Goal: Information Seeking & Learning: Learn about a topic

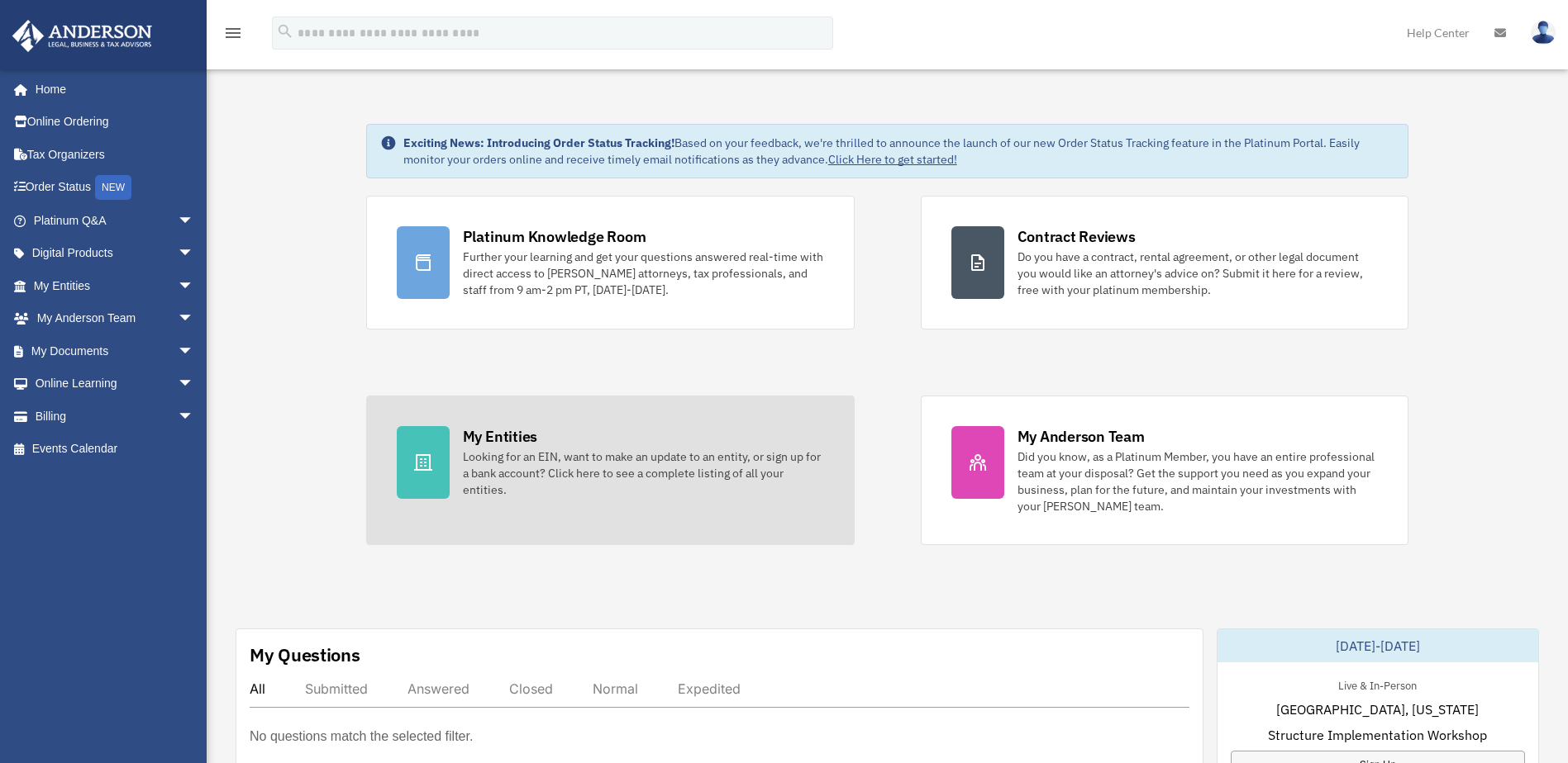
click at [509, 444] on div "My Entities" at bounding box center [499, 437] width 74 height 21
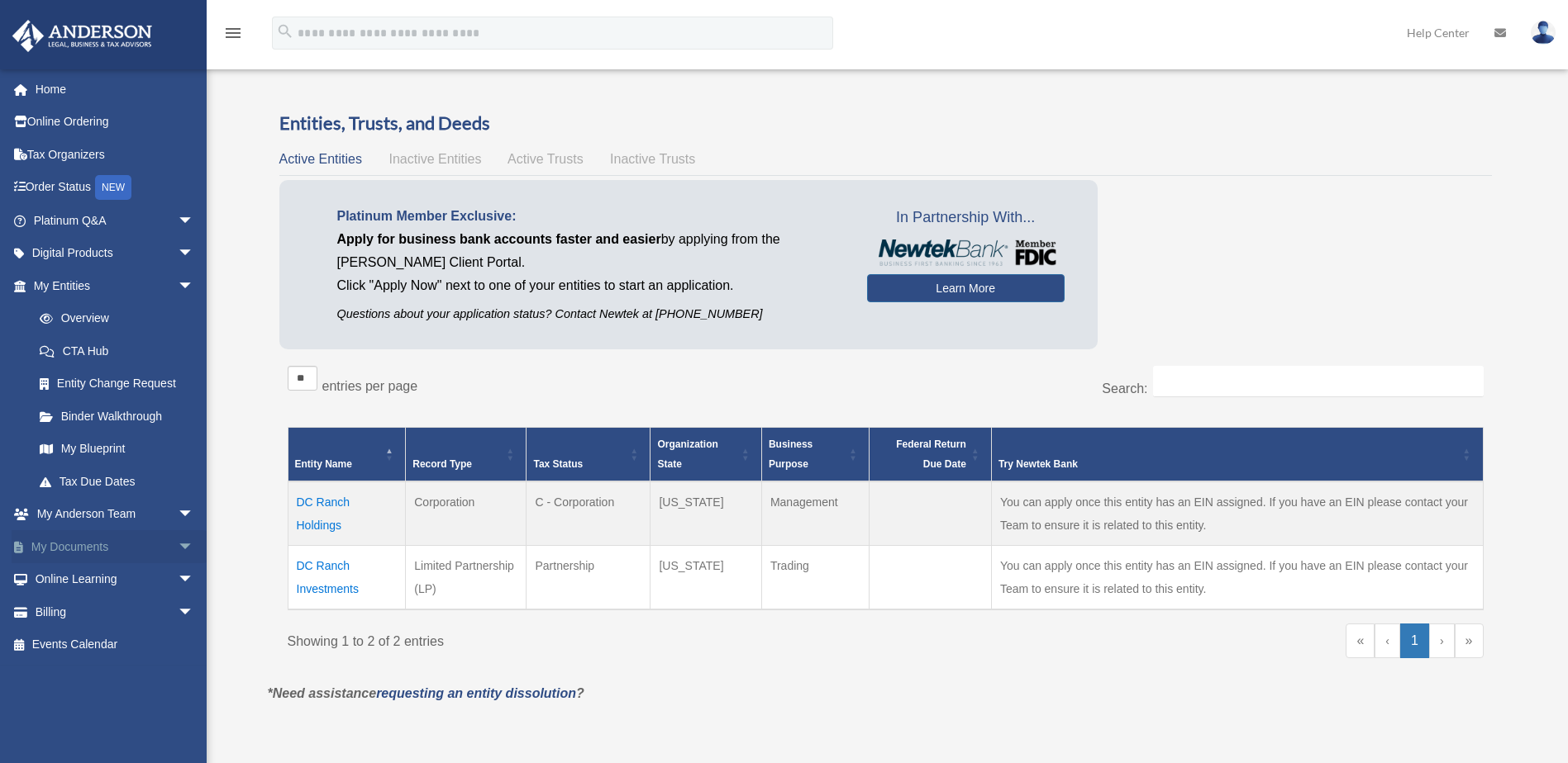
click at [178, 543] on span "arrow_drop_down" at bounding box center [194, 548] width 33 height 34
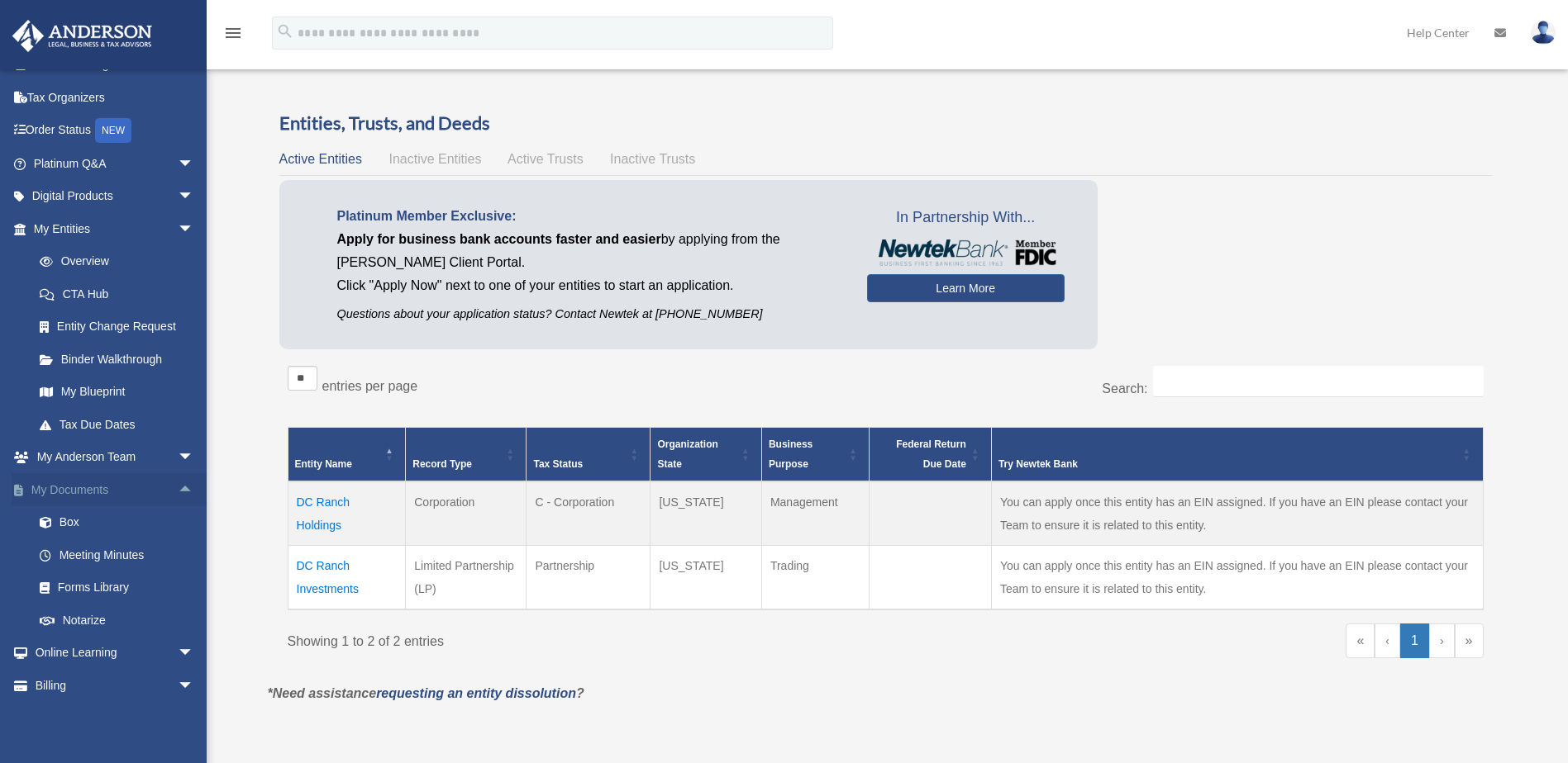
scroll to position [83, 0]
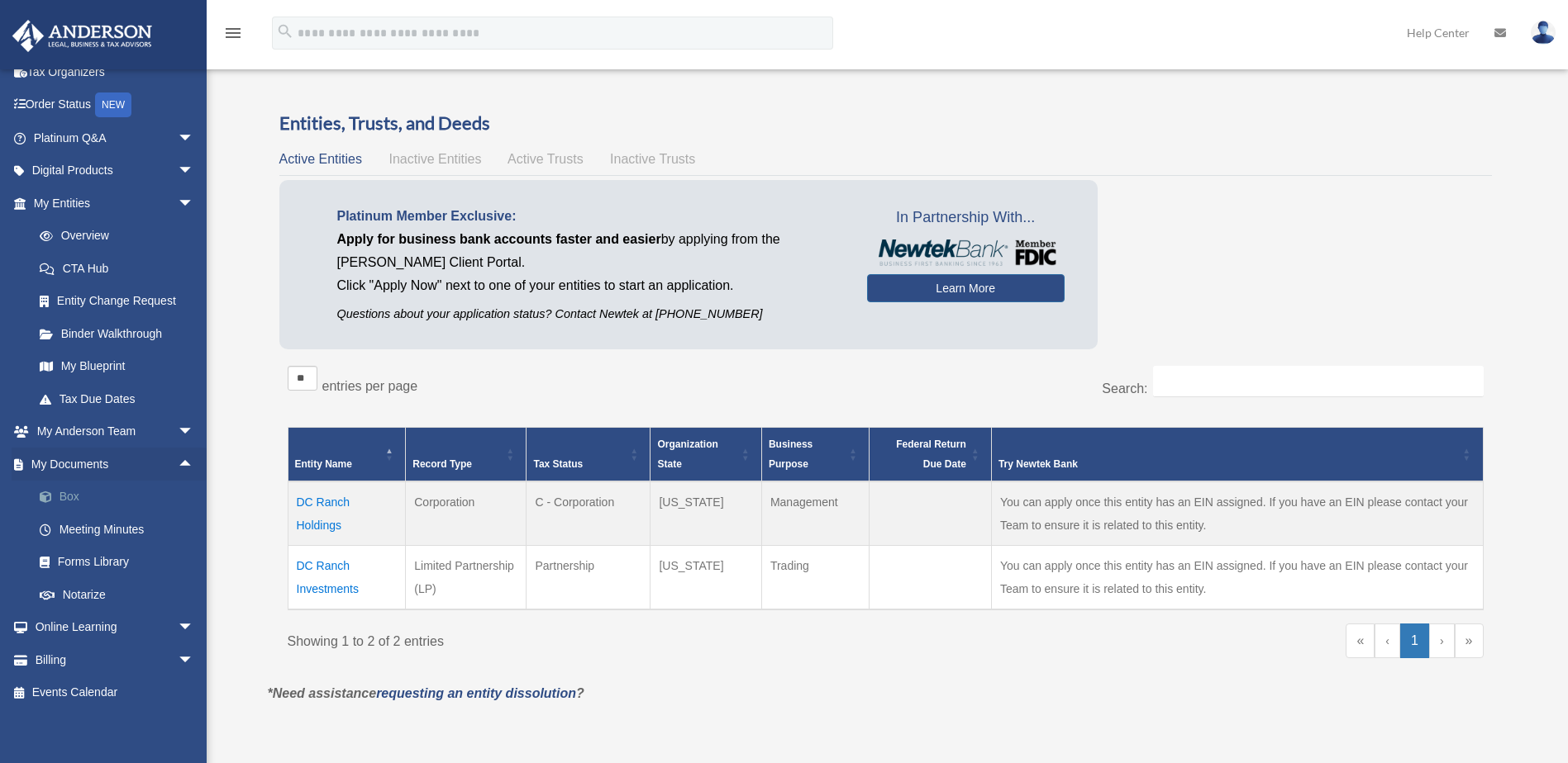
click at [64, 496] on link "Box" at bounding box center [121, 497] width 196 height 33
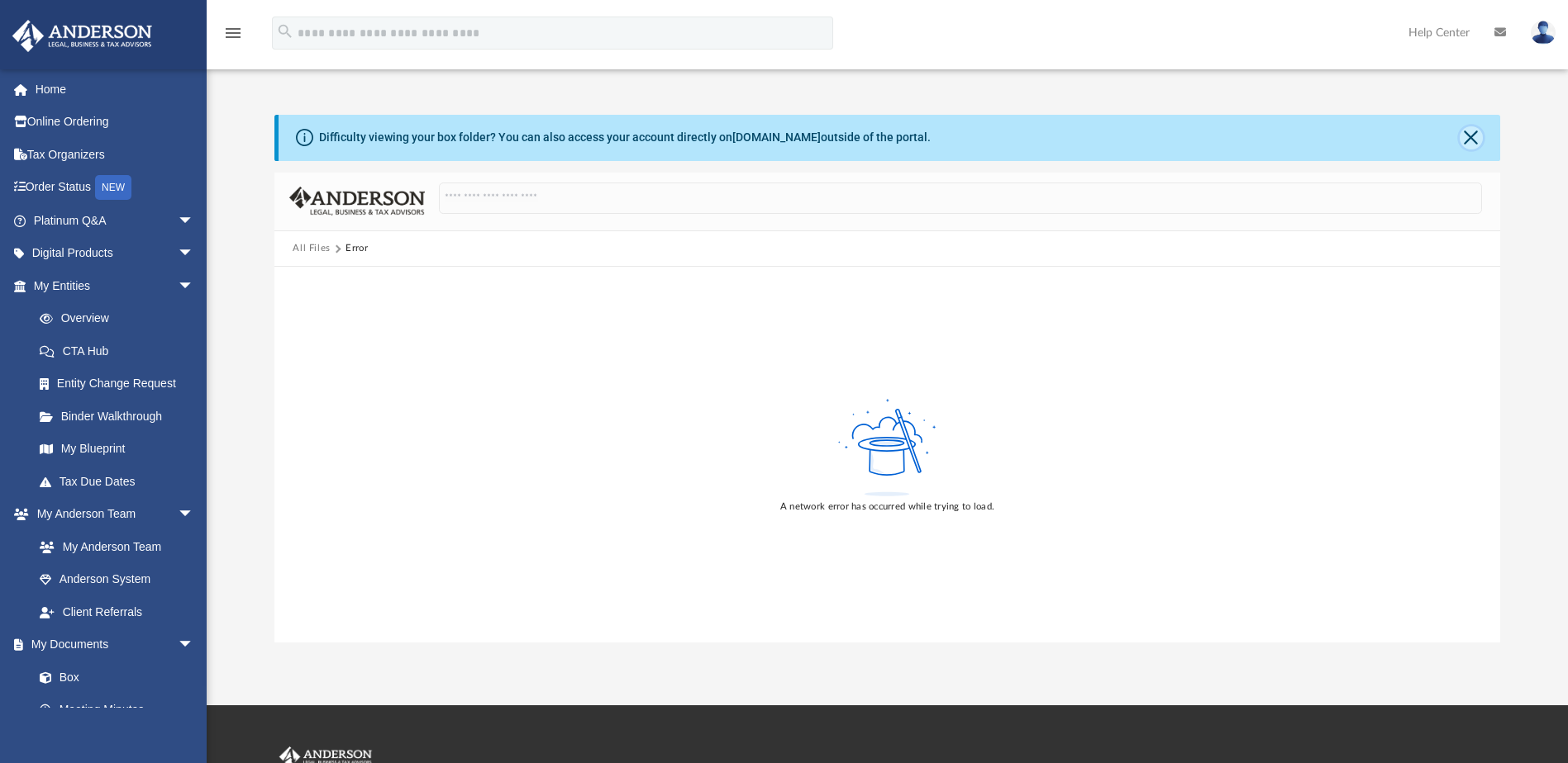
click at [1474, 141] on button "Close" at bounding box center [1471, 138] width 23 height 23
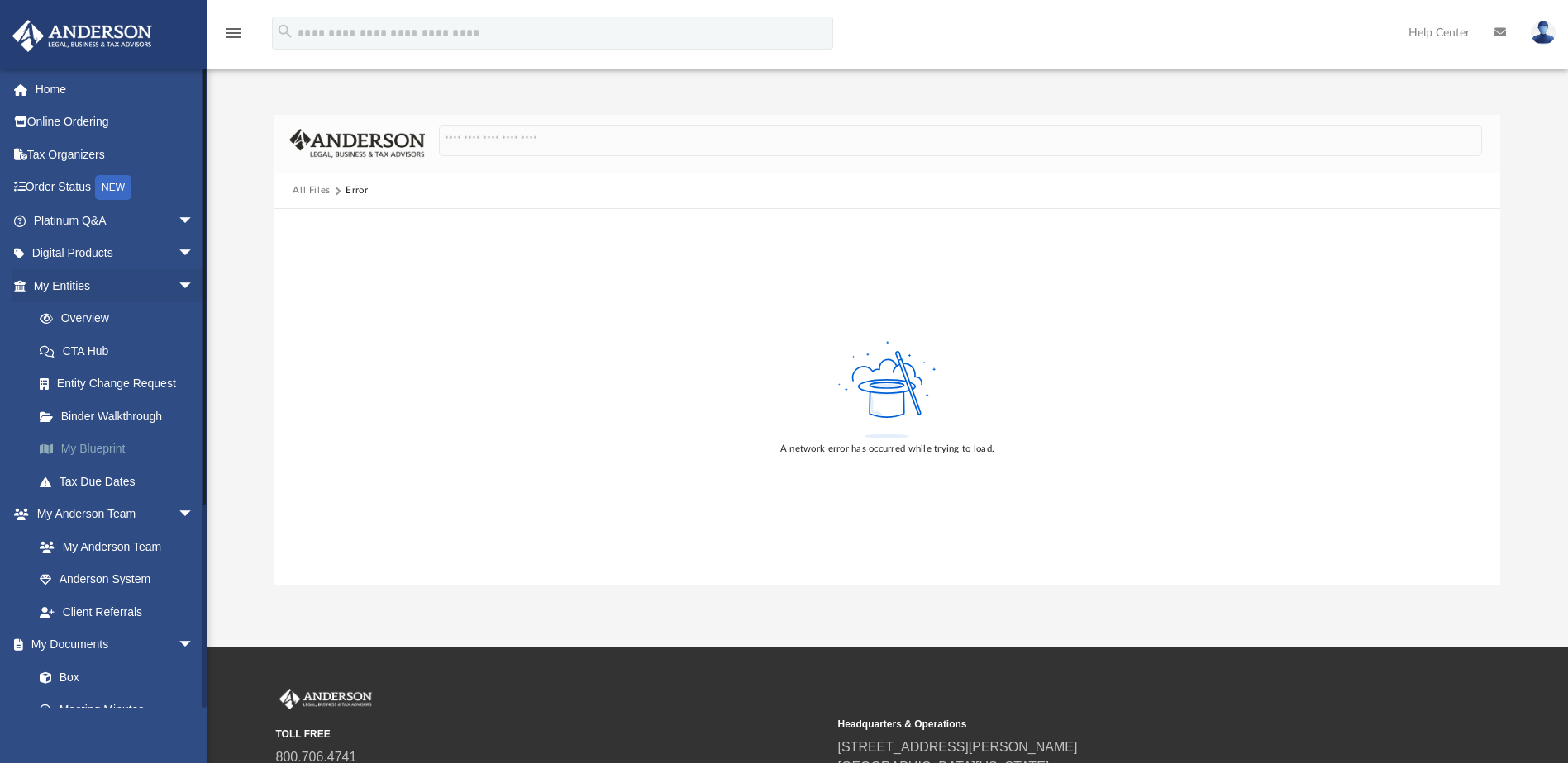
click at [82, 445] on link "My Blueprint" at bounding box center [121, 449] width 196 height 33
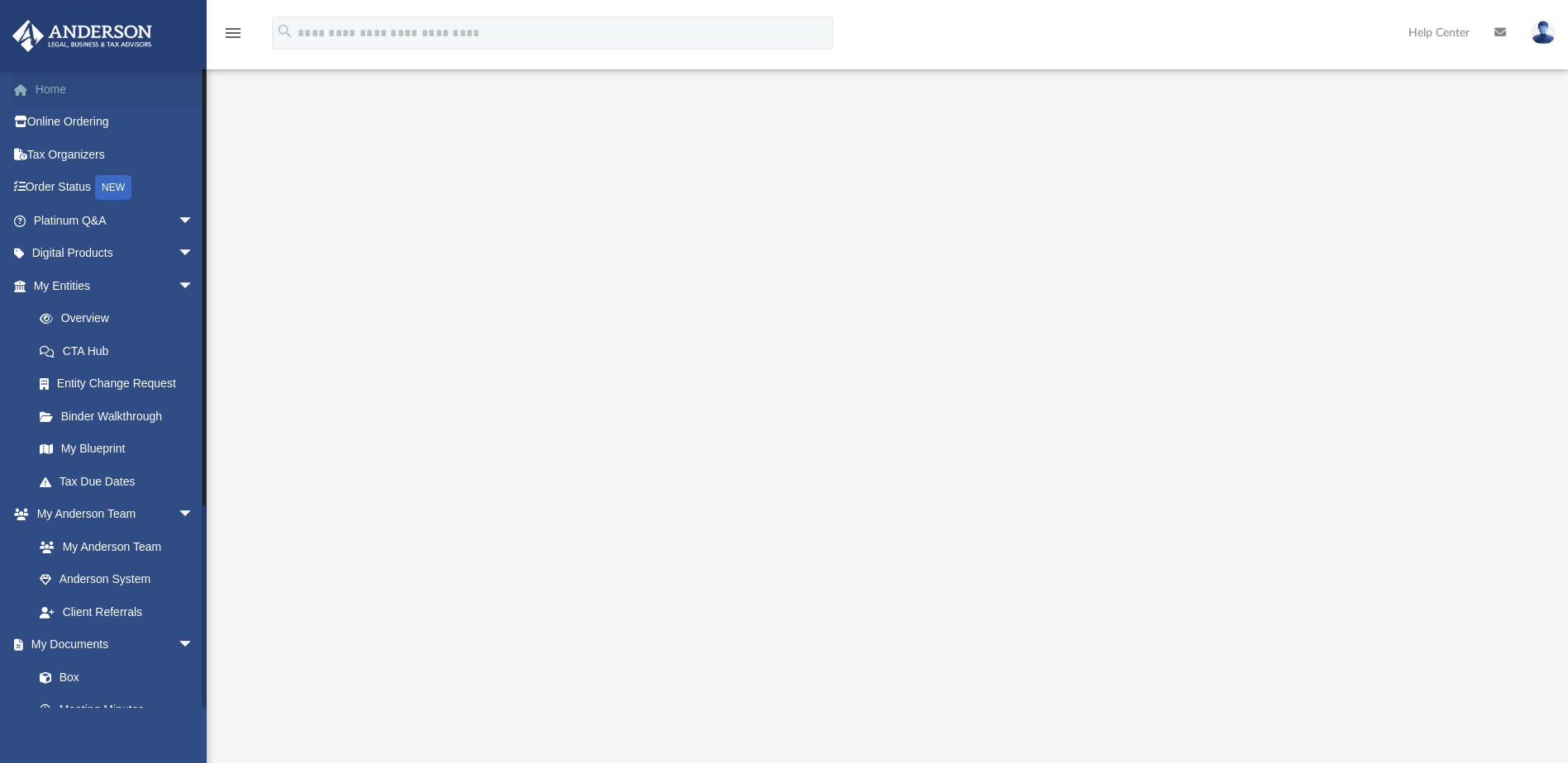
click at [48, 91] on link "Home" at bounding box center [115, 89] width 208 height 33
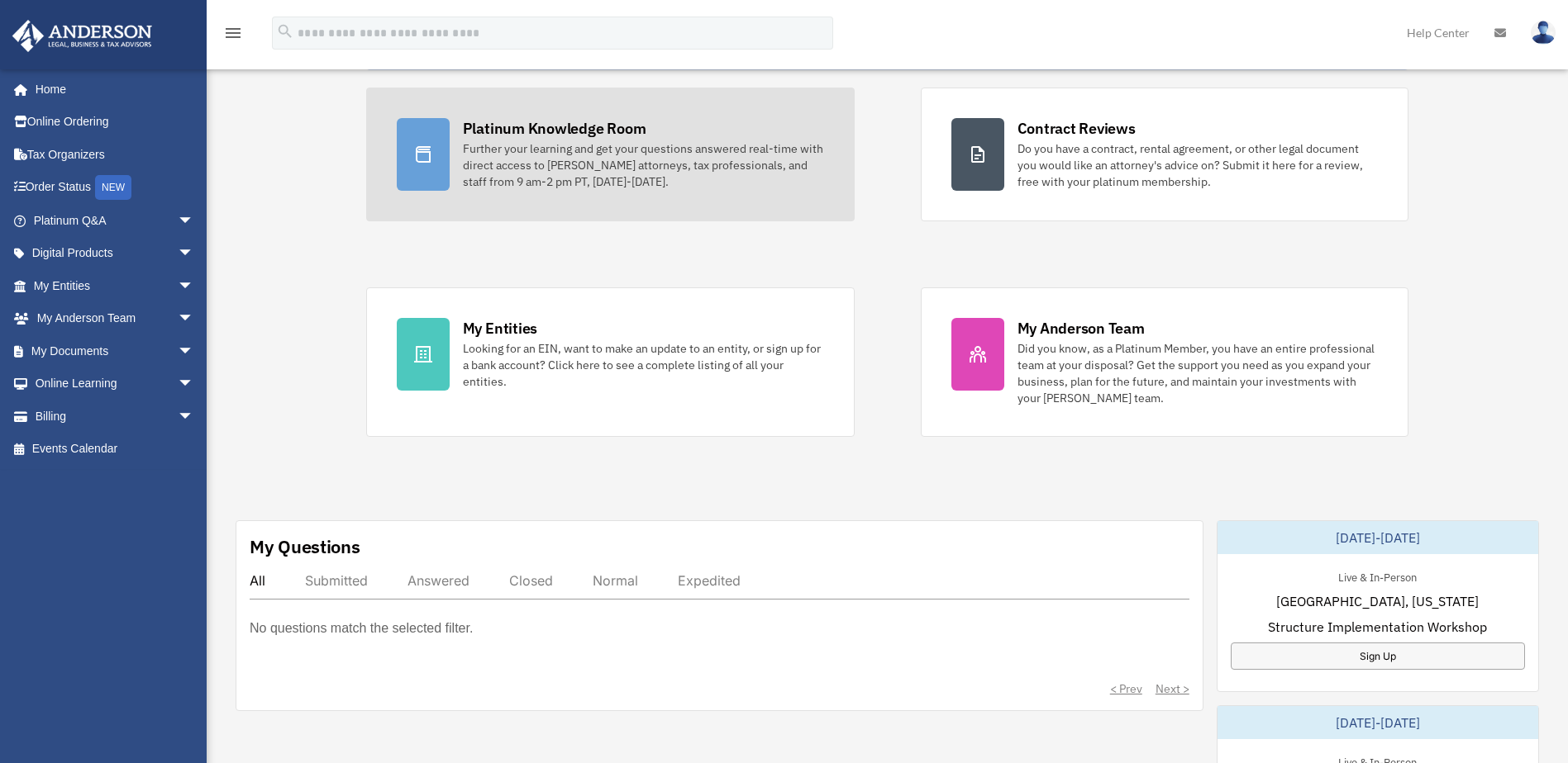
scroll to position [165, 0]
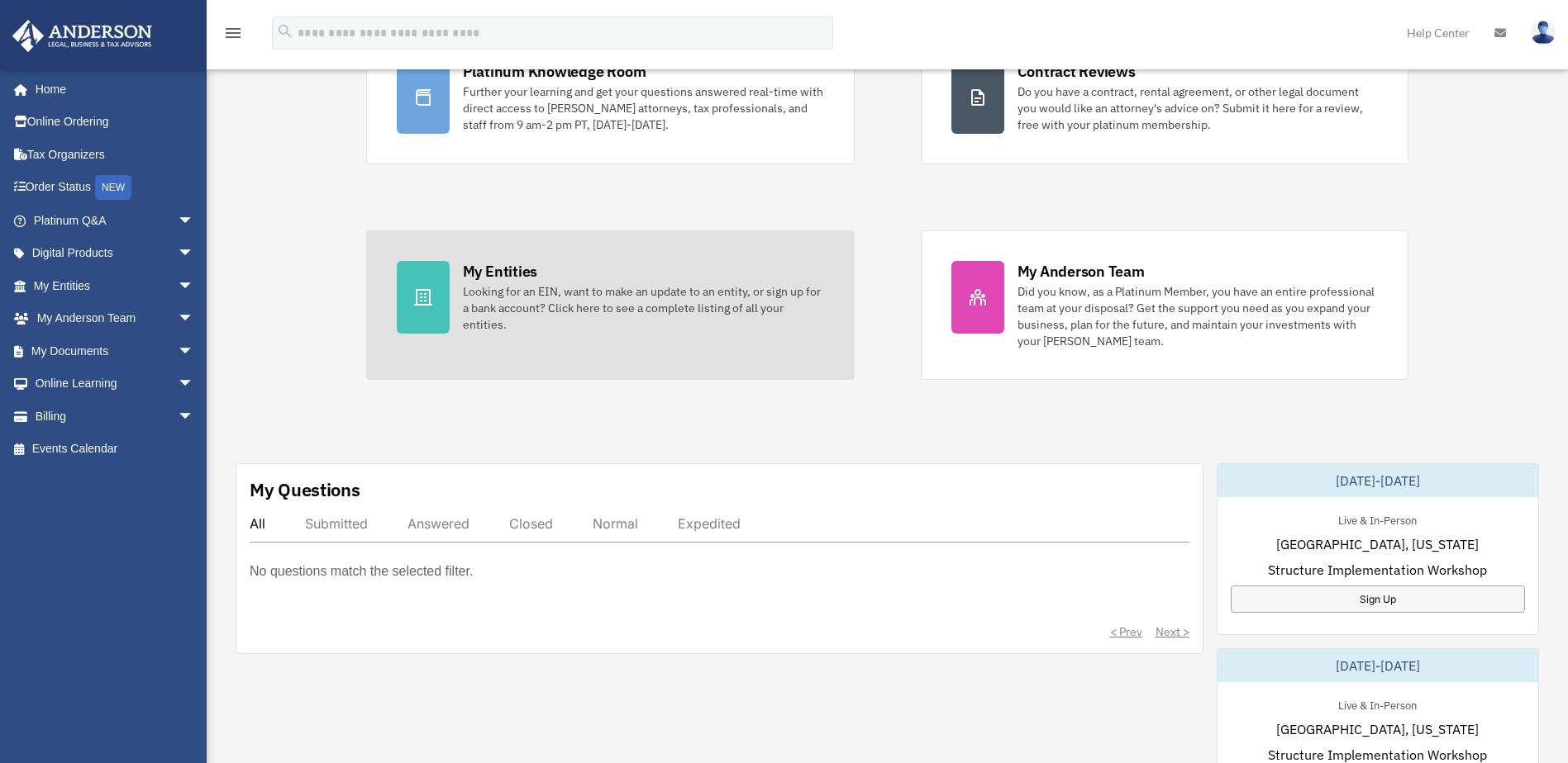
click at [565, 298] on div "Looking for an EIN, want to make an update to an entity, or sign up for a bank …" at bounding box center [643, 308] width 361 height 50
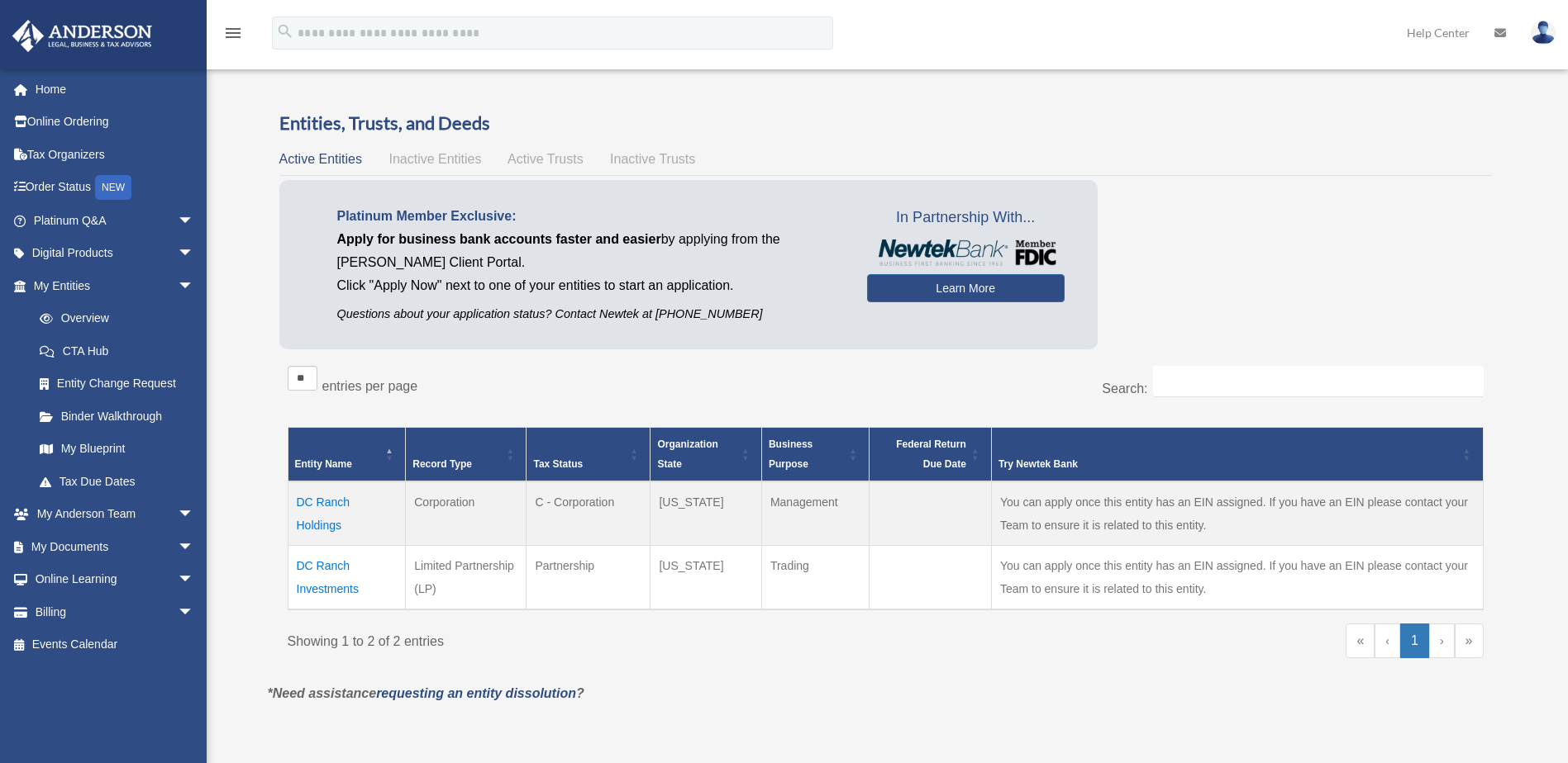
scroll to position [83, 0]
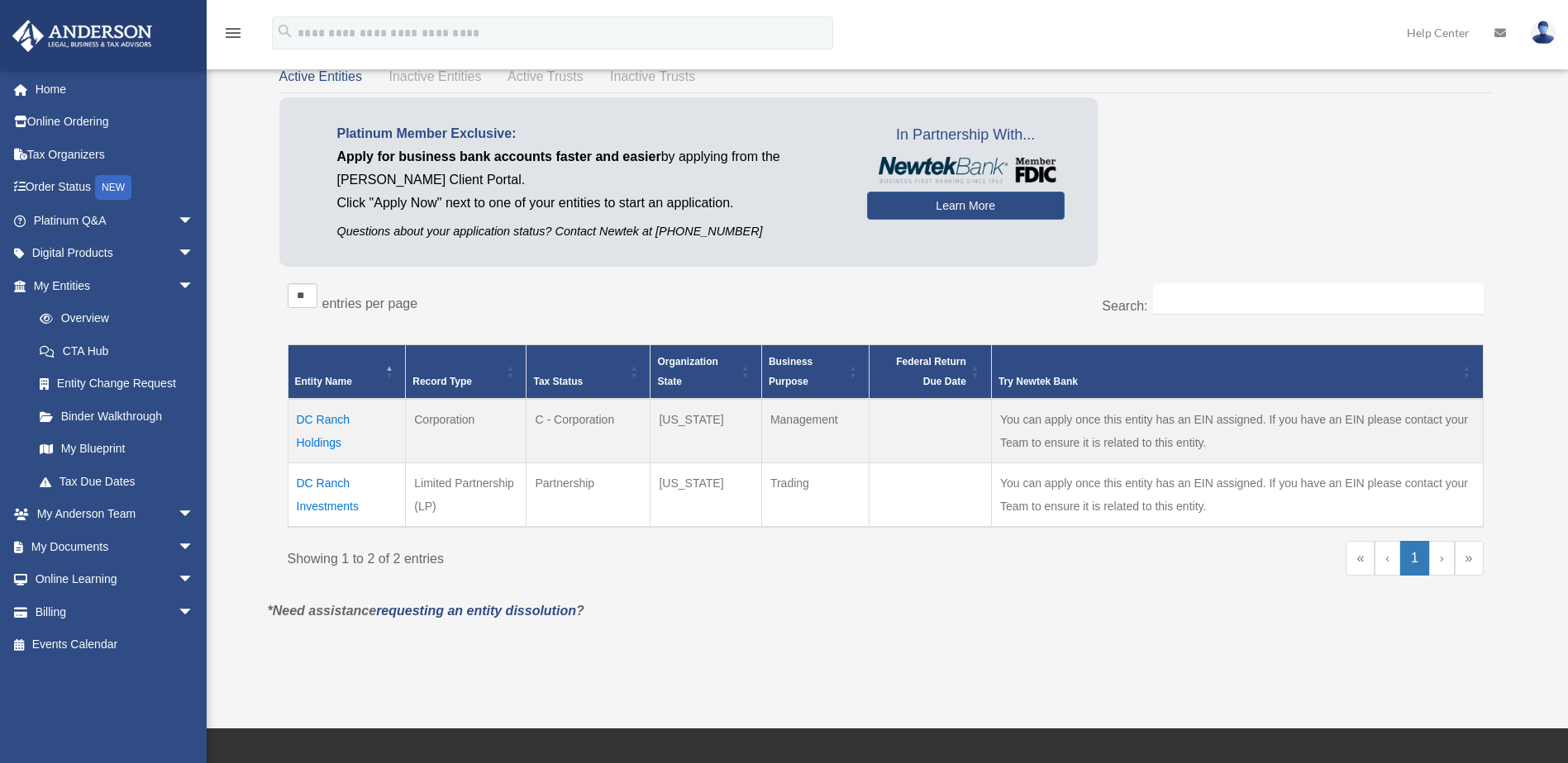
click at [325, 416] on td "DC Ranch Holdings" at bounding box center [346, 431] width 118 height 64
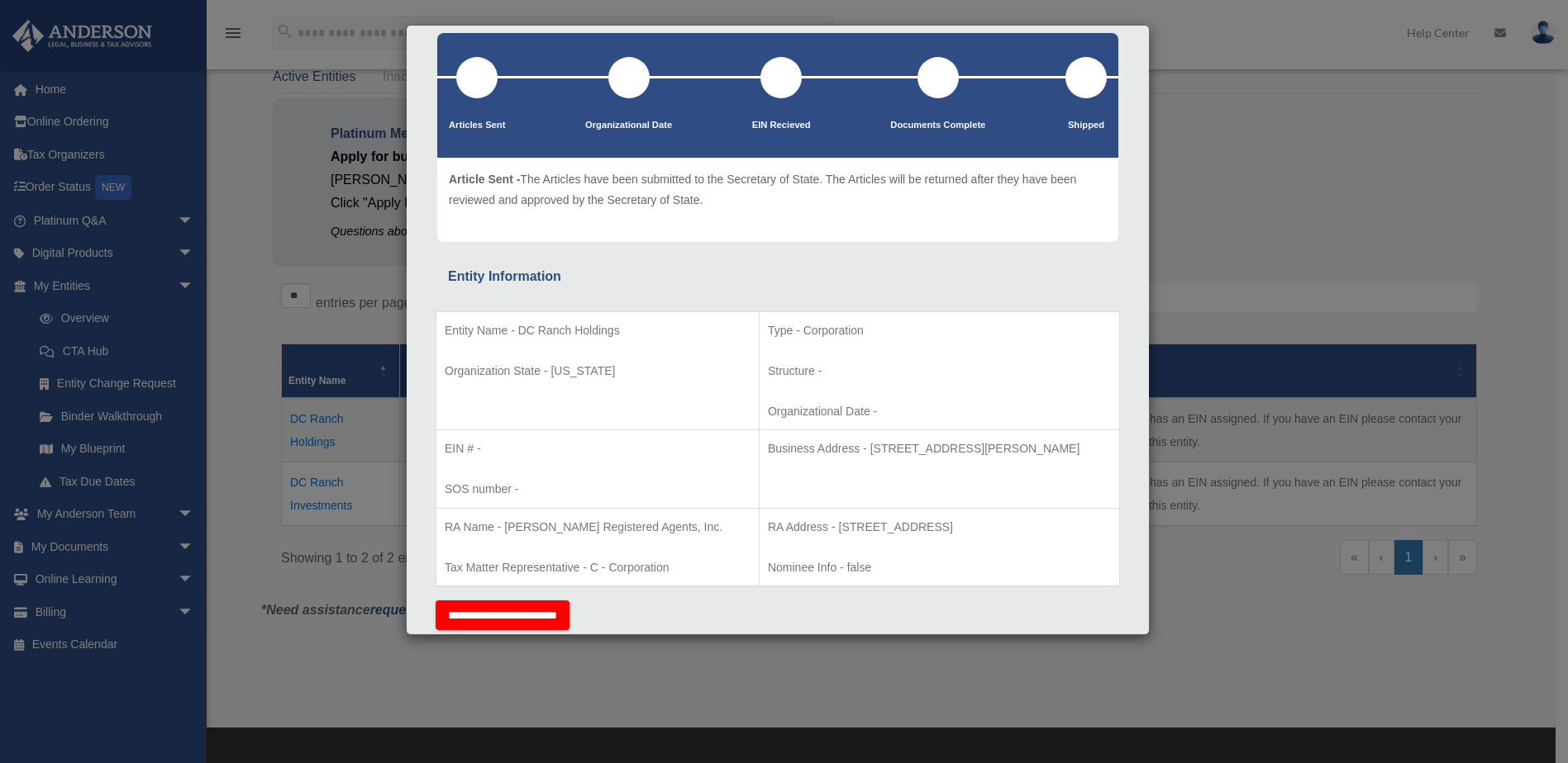
click at [1242, 117] on div "Details × Articles Sent Organizational Date" at bounding box center [784, 381] width 1568 height 763
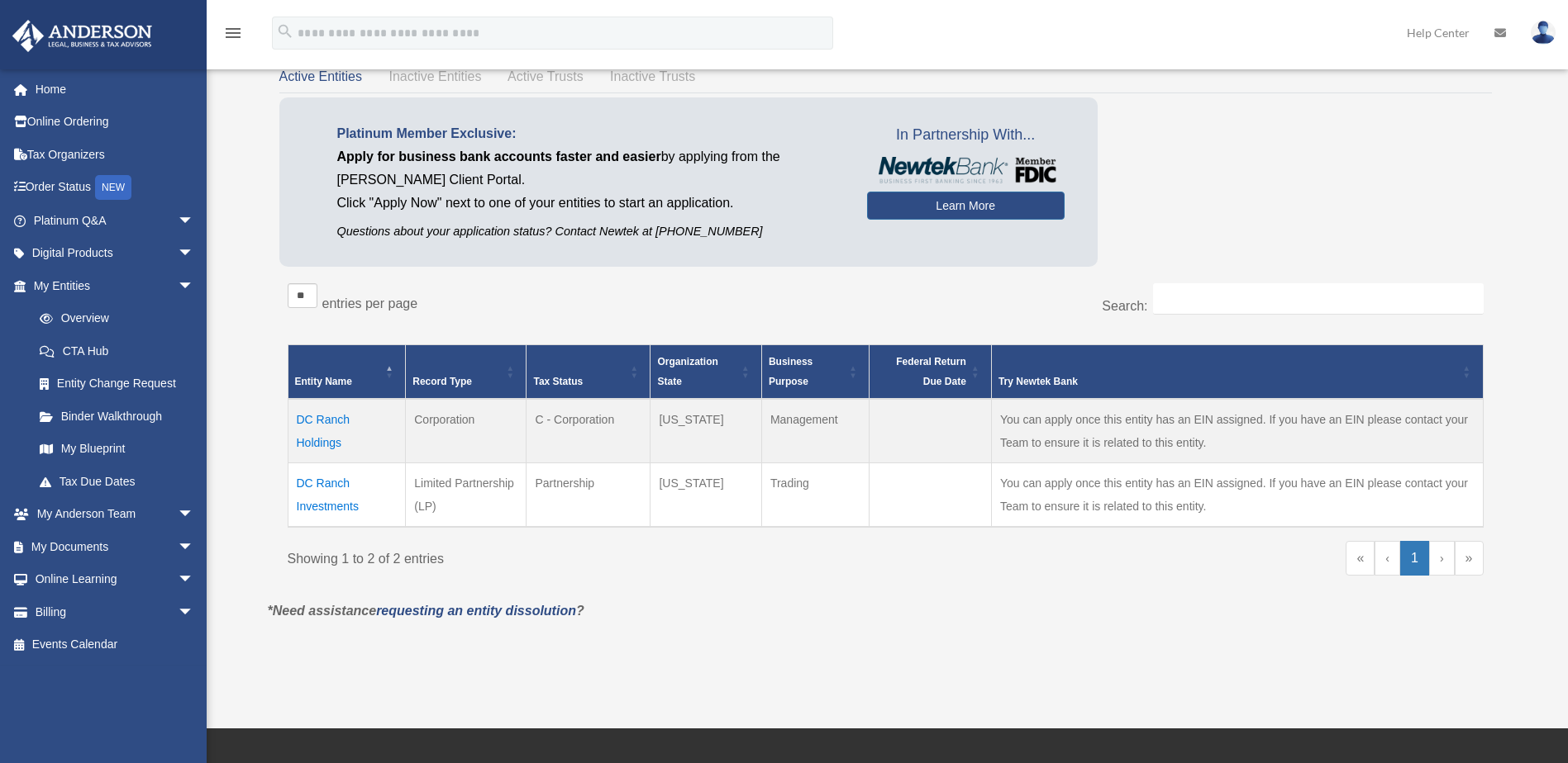
click at [328, 486] on td "DC Ranch Investments" at bounding box center [346, 494] width 118 height 64
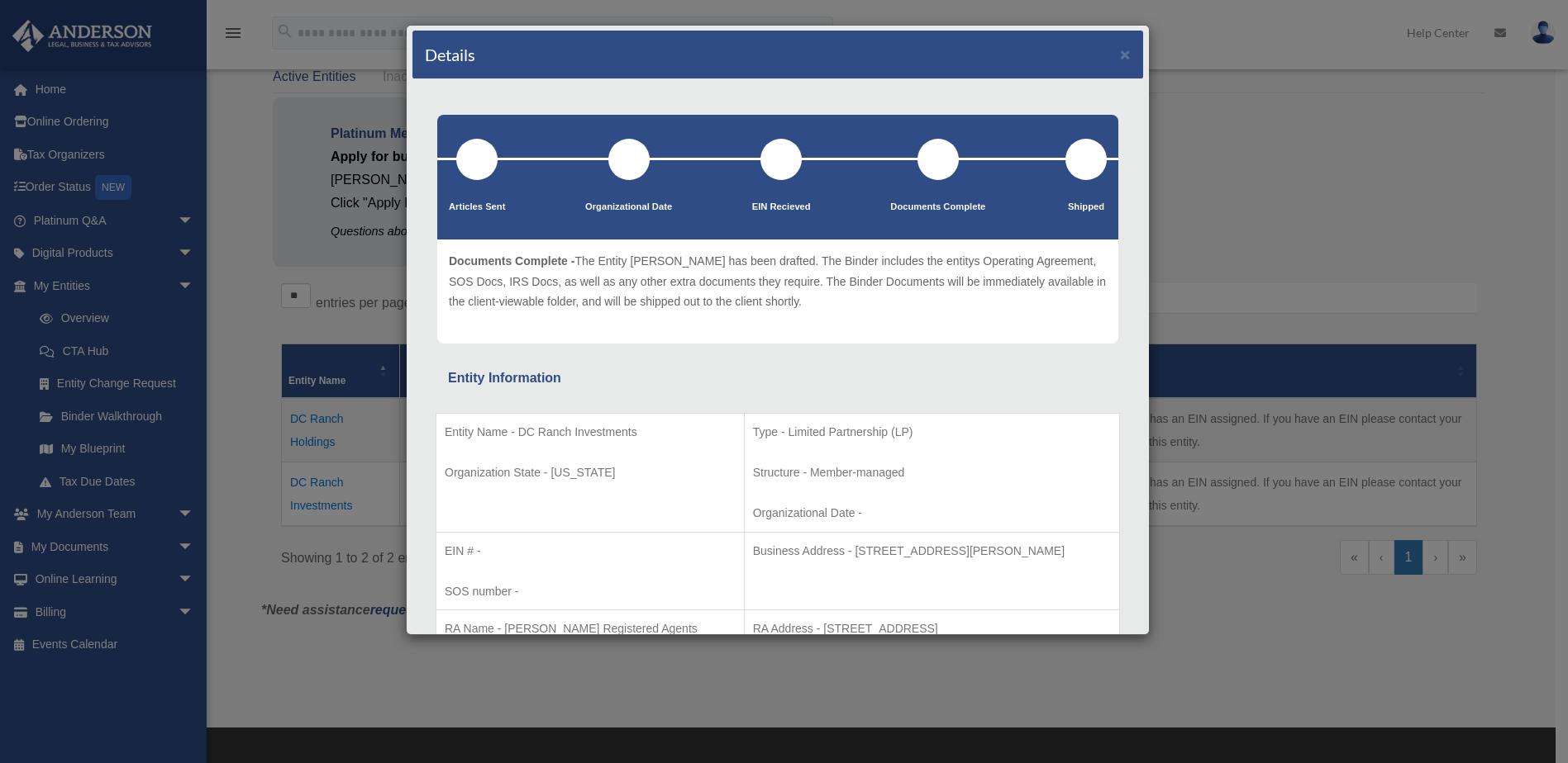
scroll to position [0, 0]
click at [1214, 126] on div "Details × Articles Sent Organizational Date" at bounding box center [784, 381] width 1568 height 763
